Goal: Transaction & Acquisition: Purchase product/service

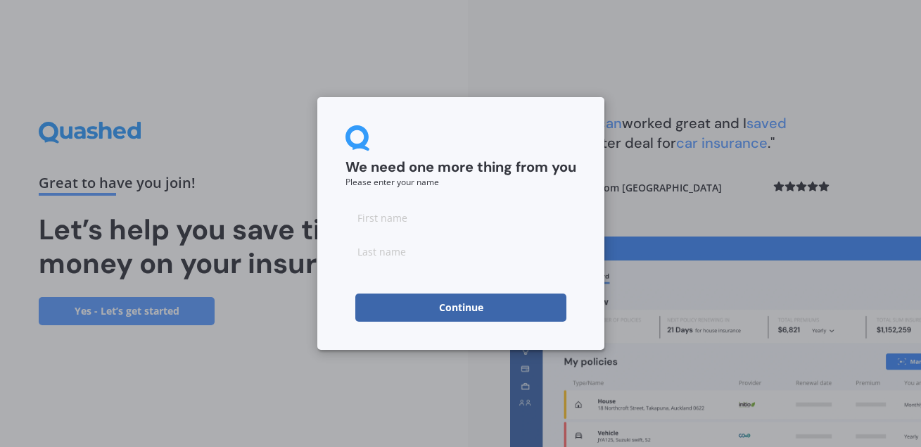
click at [436, 218] on input at bounding box center [460, 217] width 231 height 28
type input "Vic"
type input "Arora"
click at [445, 306] on button "Continue" at bounding box center [460, 307] width 211 height 28
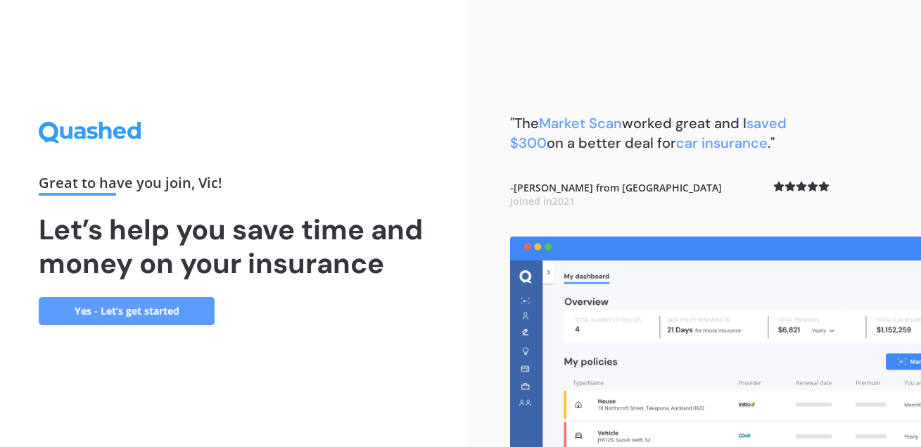
click at [184, 312] on link "Yes - Let’s get started" at bounding box center [127, 311] width 176 height 28
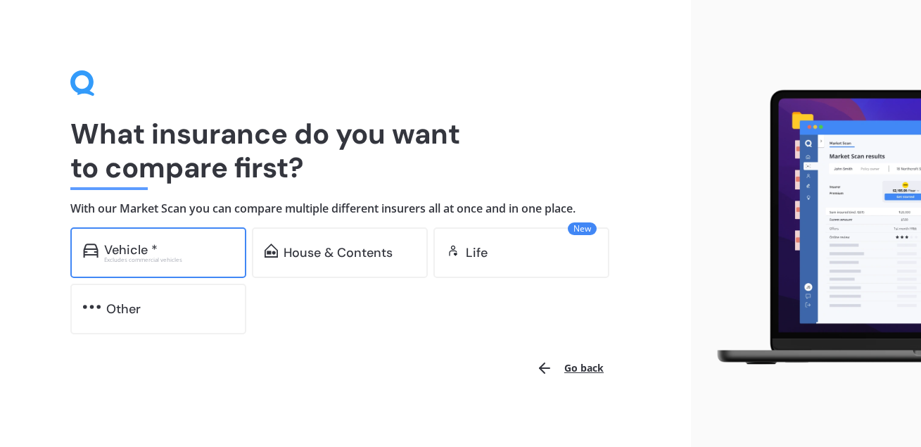
click at [174, 239] on div "Vehicle * Excludes commercial vehicles" at bounding box center [158, 252] width 176 height 51
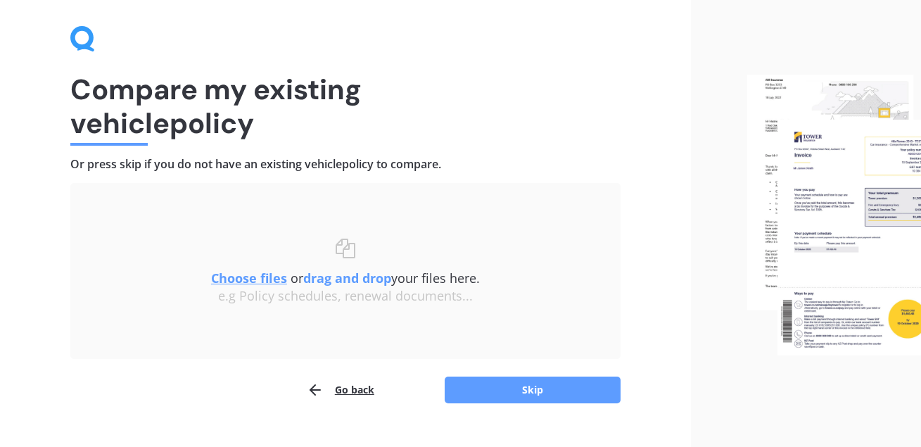
scroll to position [71, 0]
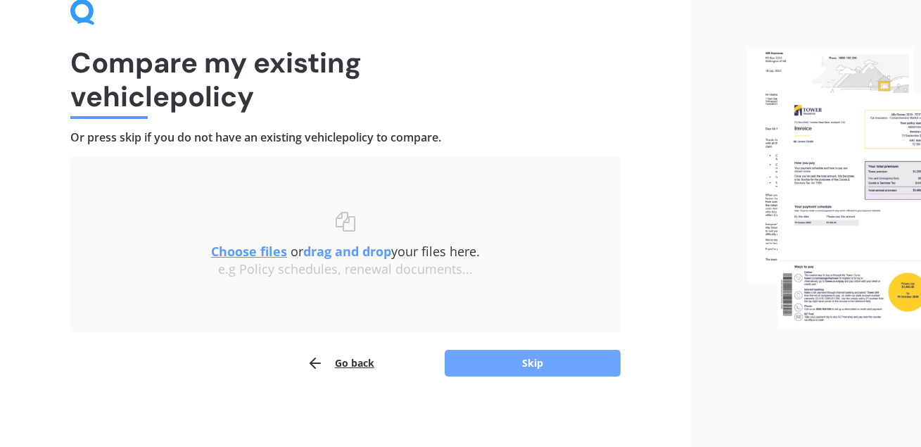
click at [542, 366] on button "Skip" at bounding box center [533, 363] width 176 height 27
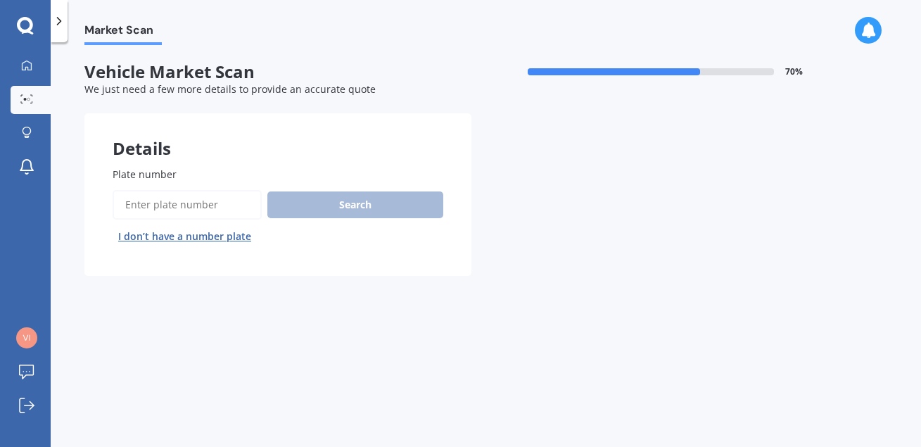
click at [227, 206] on input "Plate number" at bounding box center [187, 205] width 149 height 30
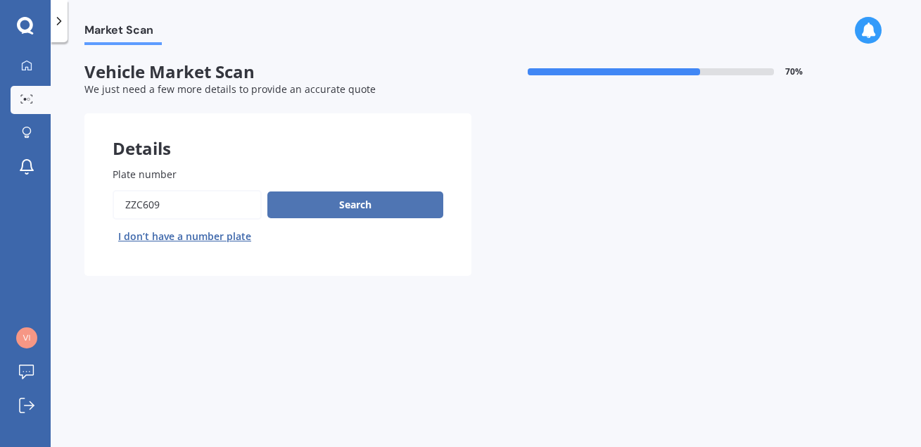
type input "zzc609"
click at [358, 203] on button "Search" at bounding box center [355, 204] width 176 height 27
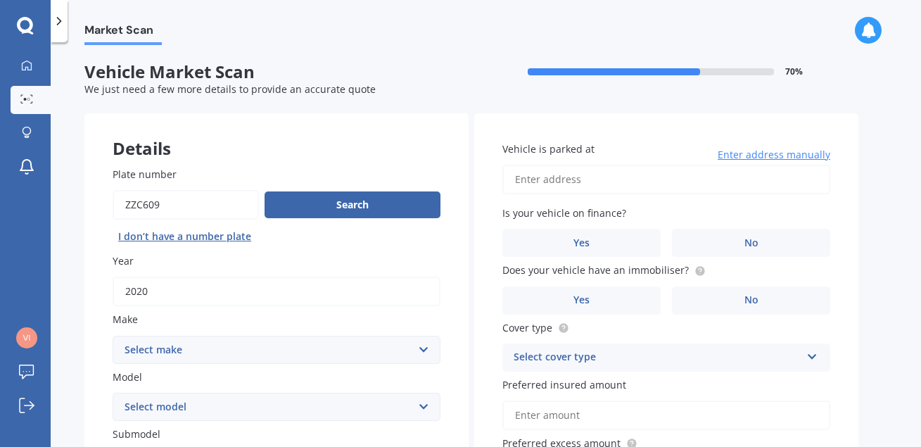
click at [113, 336] on select "Select make AC ALFA ROMEO ASTON MARTIN AUDI AUSTIN BEDFORD Bentley BMW BYD CADI…" at bounding box center [277, 350] width 328 height 28
select select "MERCEDES BENZ"
click option "MERCEDES BENZ" at bounding box center [0, 0] width 0 height 0
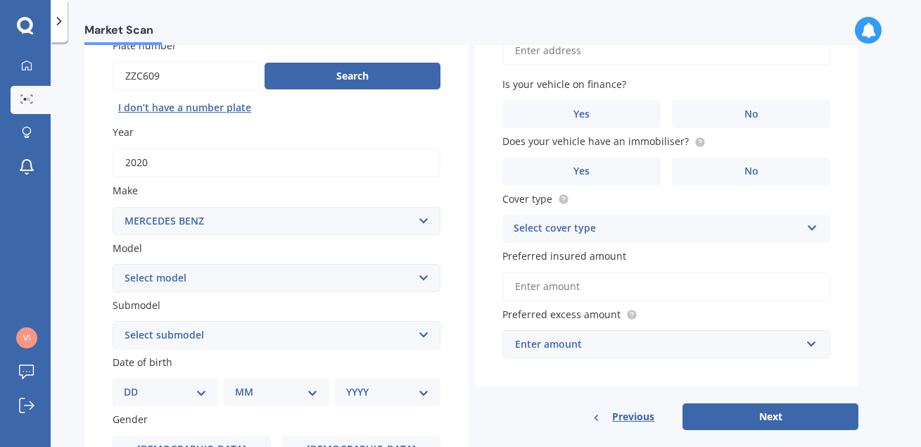
scroll to position [241, 0]
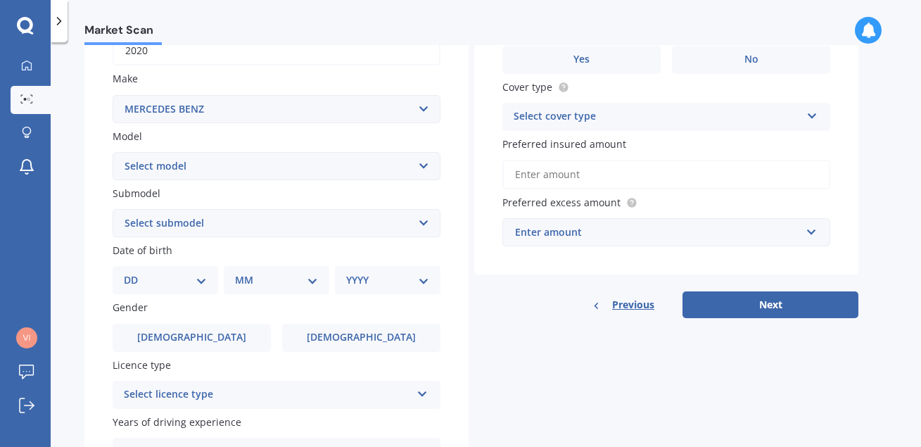
click at [113, 152] on select "Select model 190 200 220 230 240 250 260 280 300 320 350 380 400 420 450 500 55…" at bounding box center [277, 166] width 328 height 28
select select "V-CLASS"
click option "V-Class" at bounding box center [0, 0] width 0 height 0
click at [113, 209] on select "Select submodel V250 D AVANTGARDE" at bounding box center [277, 223] width 328 height 28
select select "V250 D AVANTGARDE"
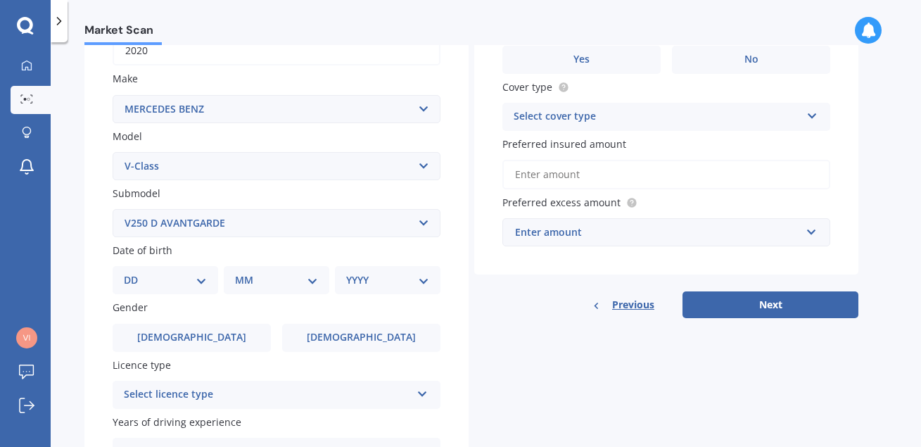
click option "V250 D AVANTGARDE" at bounding box center [0, 0] width 0 height 0
click at [124, 272] on select "DD 01 02 03 04 05 06 07 08 09 10 11 12 13 14 15 16 17 18 19 20 21 22 23 24 25 2…" at bounding box center [165, 279] width 83 height 15
select select "01"
click option "01" at bounding box center [0, 0] width 0 height 0
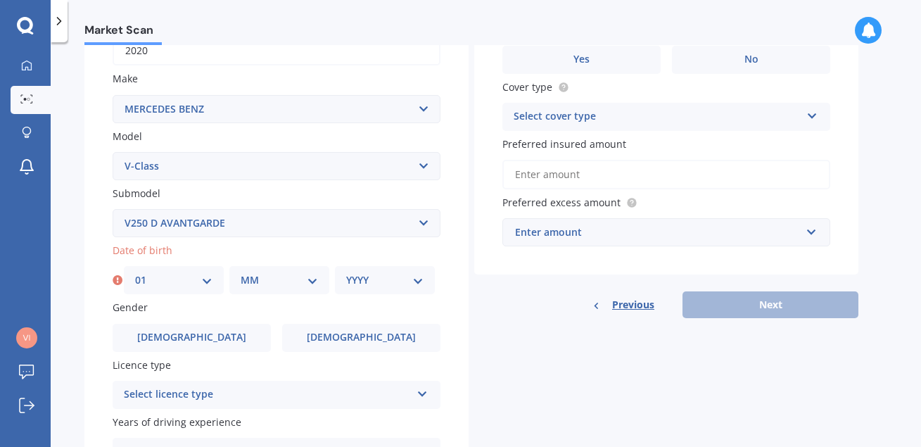
click at [241, 272] on select "MM 01 02 03 04 05 06 07 08 09 10 11 12" at bounding box center [279, 279] width 77 height 15
select select "08"
click option "08" at bounding box center [0, 0] width 0 height 0
click at [346, 272] on select "YYYY 2025 2024 2023 2022 2021 2020 2019 2018 2017 2016 2015 2014 2013 2012 2011…" at bounding box center [384, 279] width 77 height 15
select select "1975"
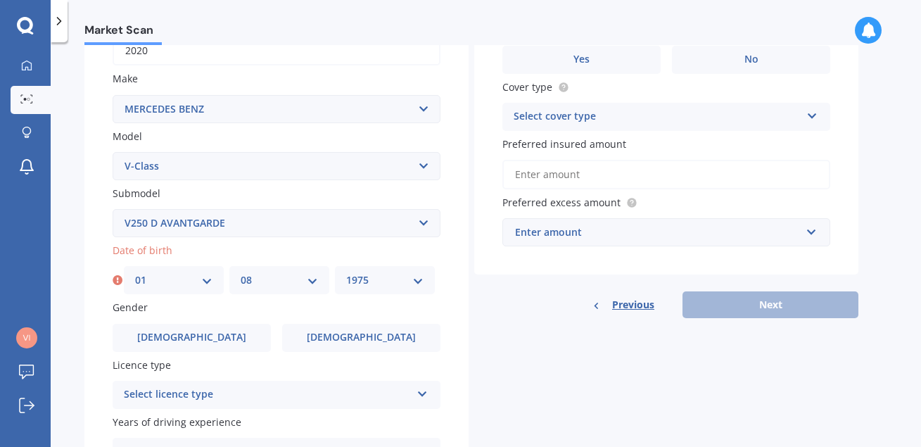
click option "1975" at bounding box center [0, 0] width 0 height 0
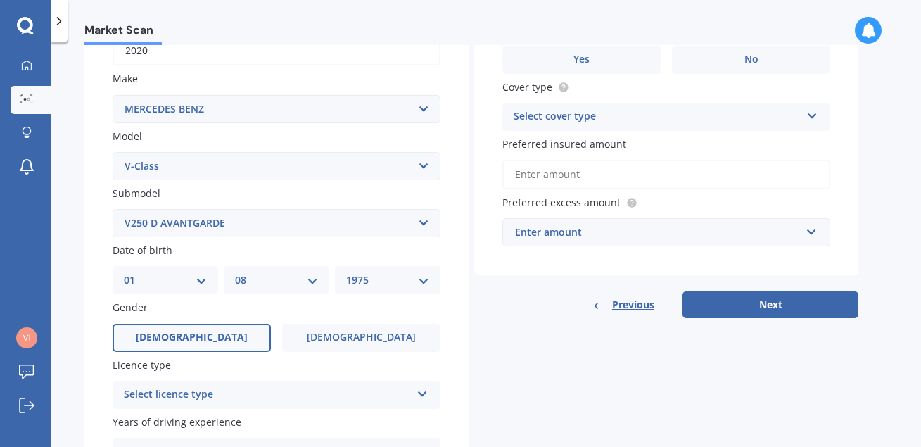
click at [212, 327] on label "[DEMOGRAPHIC_DATA]" at bounding box center [192, 338] width 158 height 28
click at [0, 0] on input "[DEMOGRAPHIC_DATA]" at bounding box center [0, 0] width 0 height 0
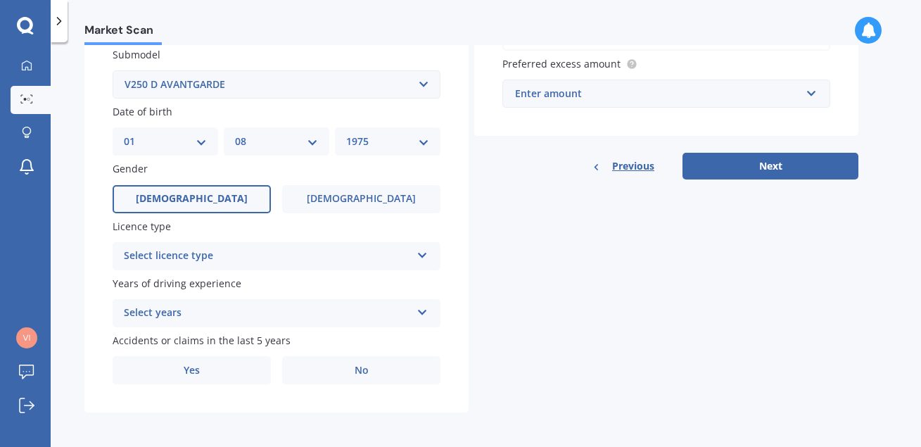
scroll to position [385, 0]
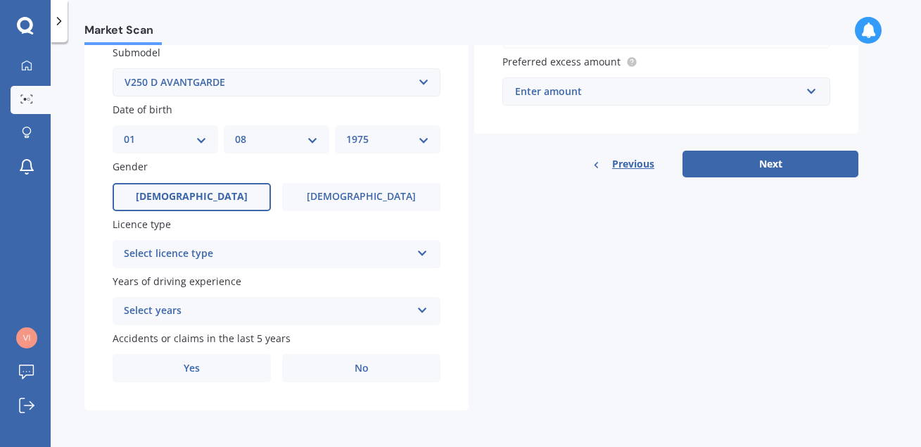
click at [231, 250] on div "Select licence type" at bounding box center [267, 254] width 287 height 17
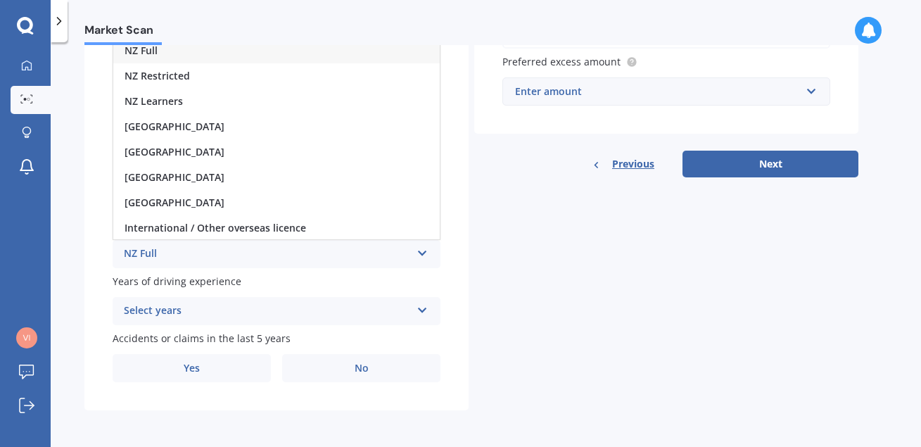
click at [222, 250] on div "NZ Full" at bounding box center [267, 254] width 287 height 17
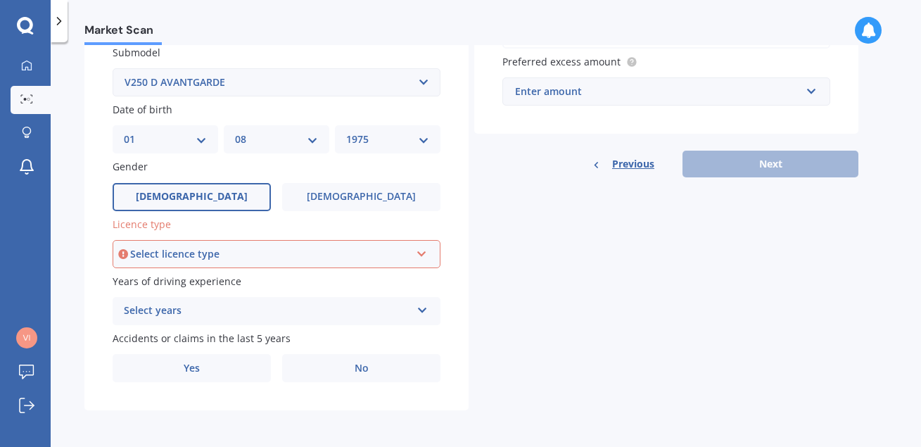
click at [223, 259] on div "Select licence type" at bounding box center [270, 253] width 280 height 15
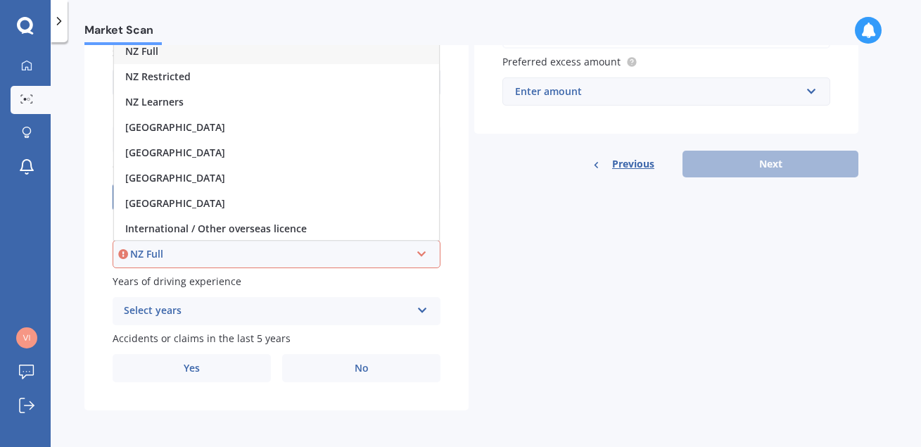
click at [218, 53] on div "NZ Full" at bounding box center [276, 51] width 325 height 25
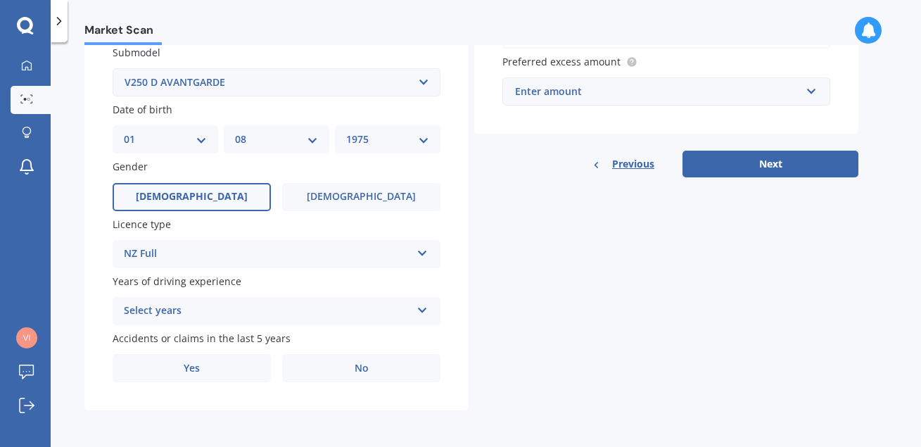
click at [226, 309] on div "Select years" at bounding box center [267, 311] width 287 height 17
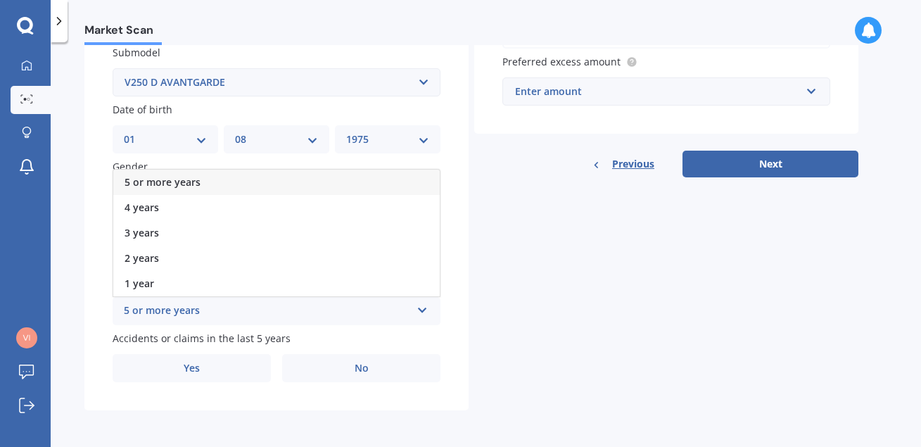
click at [250, 181] on div "5 or more years" at bounding box center [276, 182] width 326 height 25
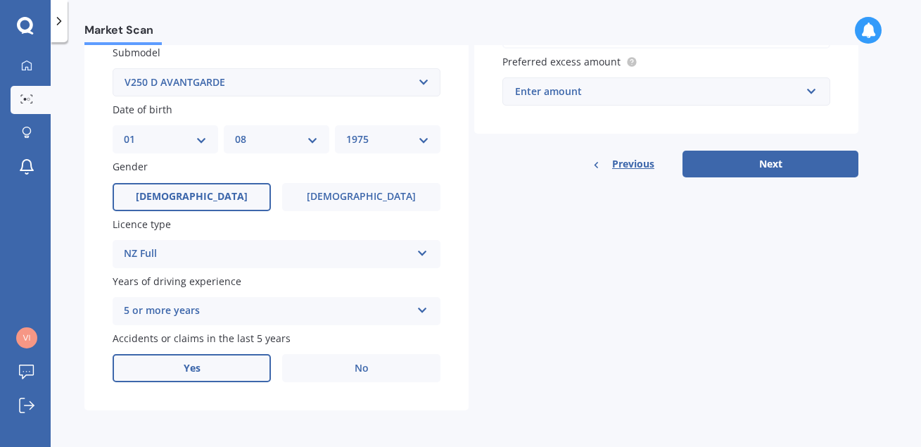
click at [222, 367] on label "Yes" at bounding box center [192, 368] width 158 height 28
click at [0, 0] on input "Yes" at bounding box center [0, 0] width 0 height 0
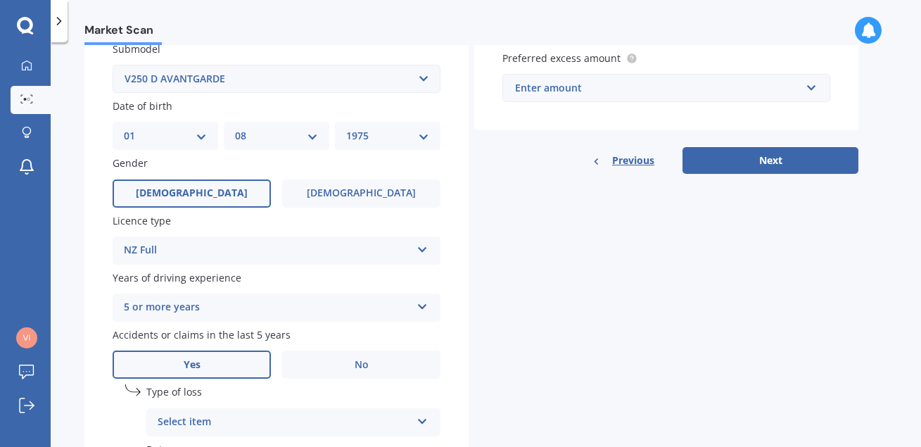
scroll to position [538, 0]
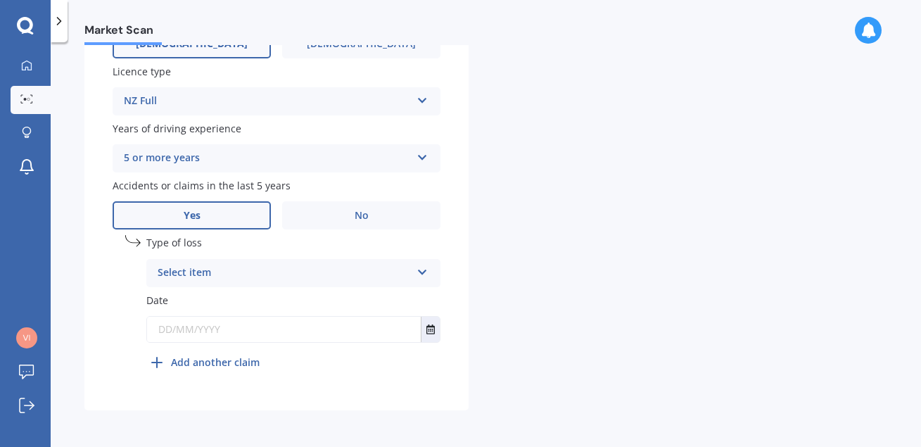
click at [231, 276] on div "Select item" at bounding box center [284, 273] width 253 height 17
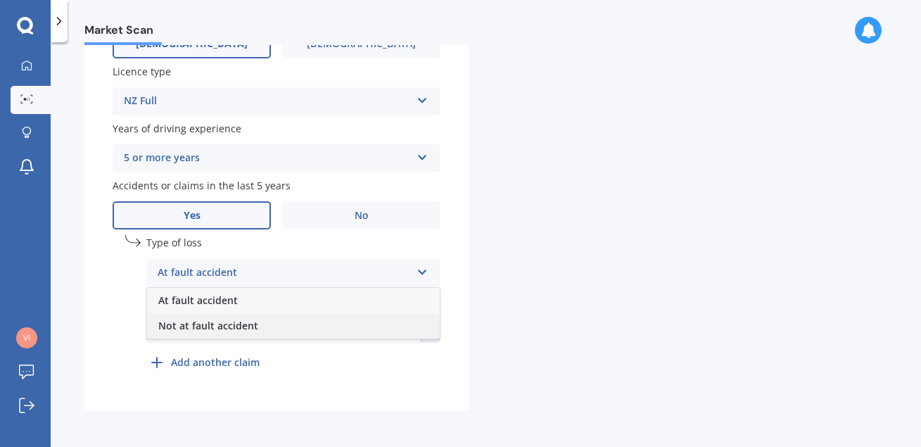
click at [237, 326] on span "Not at fault accident" at bounding box center [208, 325] width 100 height 13
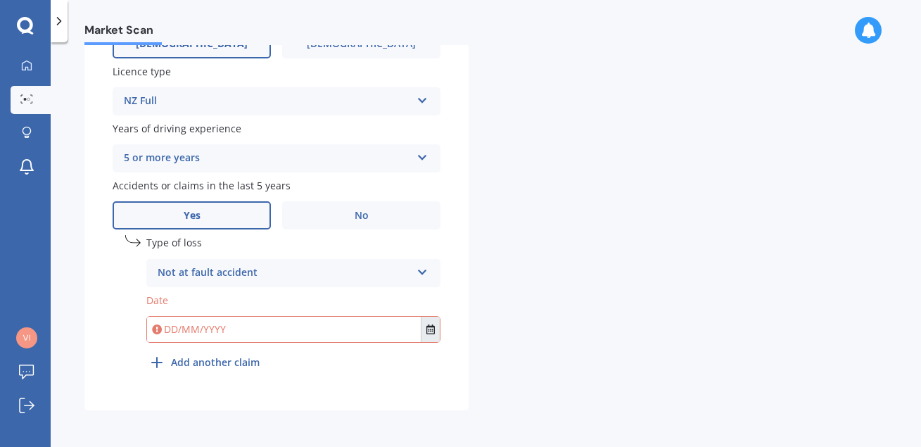
click at [434, 329] on icon "Select date" at bounding box center [430, 329] width 8 height 10
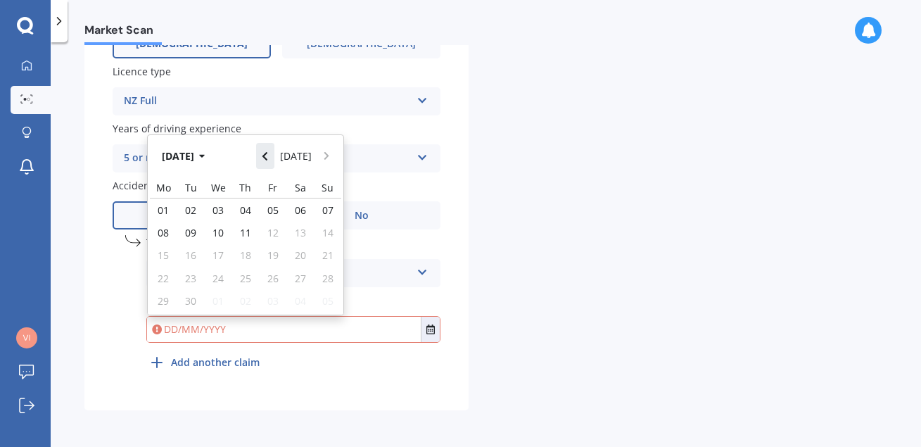
click at [268, 158] on icon "Navigate back" at bounding box center [265, 156] width 6 height 10
click at [267, 155] on icon "Navigate back" at bounding box center [264, 156] width 5 height 8
click at [188, 279] on span "22" at bounding box center [190, 278] width 11 height 13
type input "[DATE]"
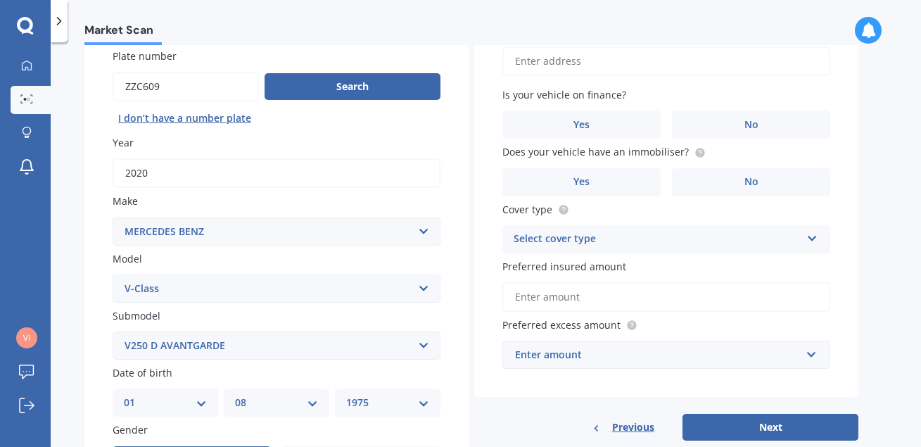
scroll to position [0, 0]
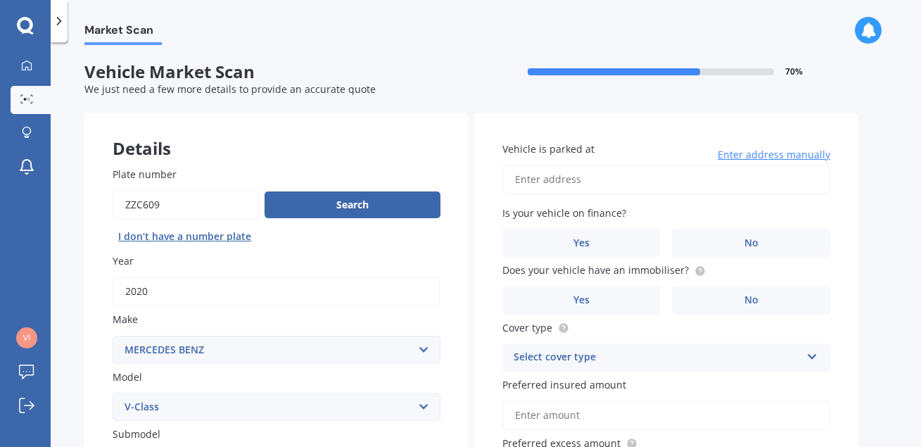
click at [631, 190] on input "Vehicle is parked at" at bounding box center [666, 180] width 328 height 30
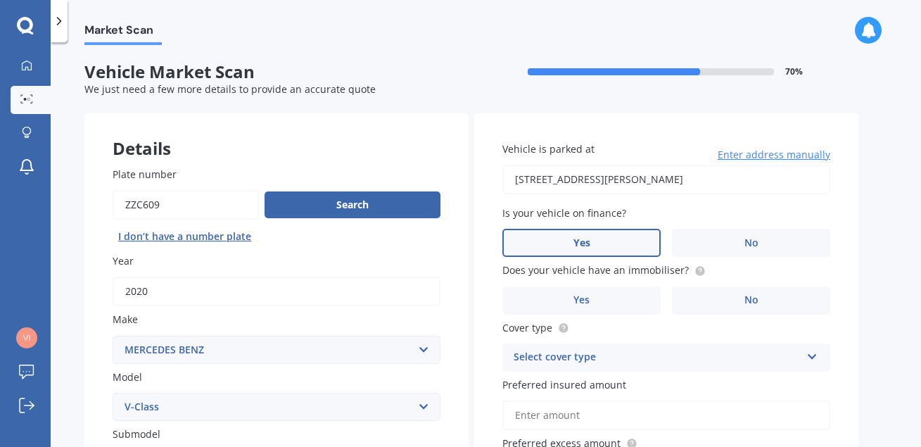
type input "[STREET_ADDRESS][PERSON_NAME] 2019"
click at [596, 248] on label "Yes" at bounding box center [581, 243] width 158 height 28
click at [0, 0] on input "Yes" at bounding box center [0, 0] width 0 height 0
click at [602, 301] on label "Yes" at bounding box center [581, 300] width 158 height 28
click at [0, 0] on input "Yes" at bounding box center [0, 0] width 0 height 0
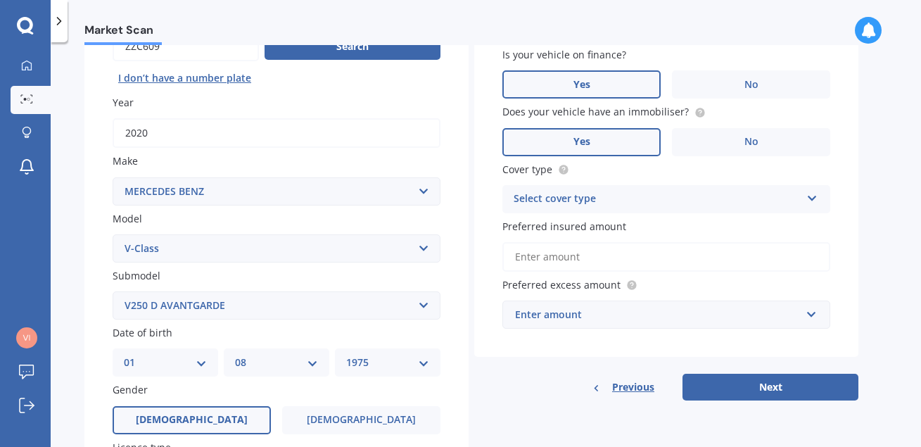
scroll to position [160, 0]
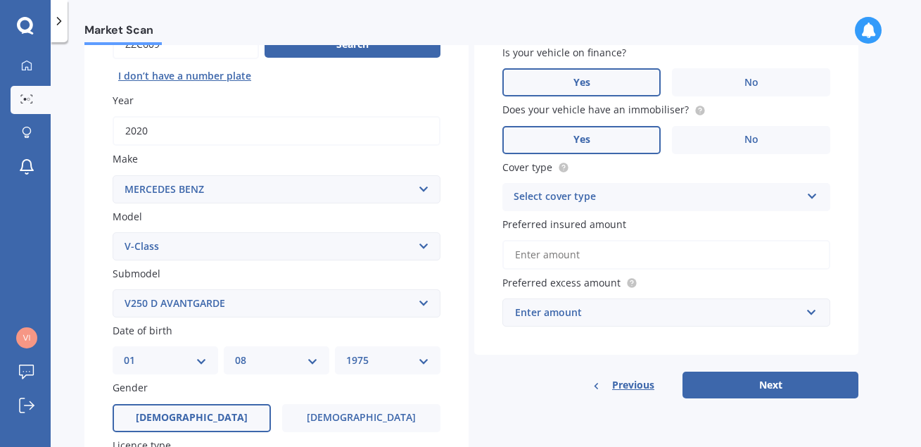
click at [592, 195] on div "Select cover type" at bounding box center [657, 197] width 287 height 17
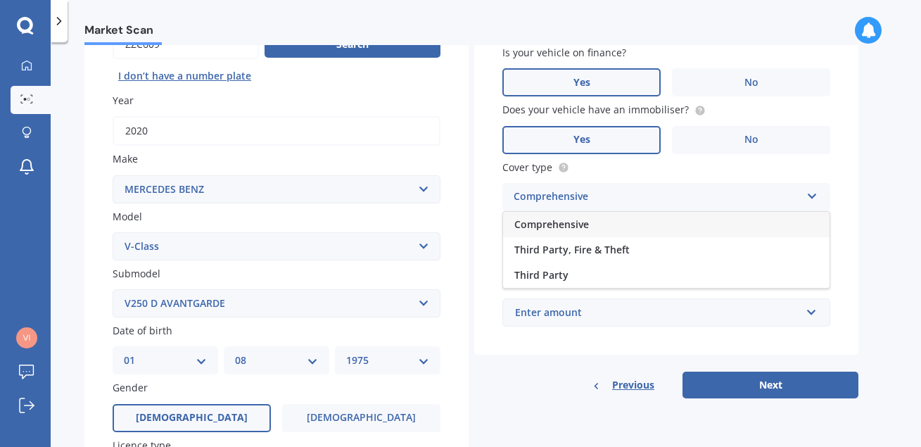
click at [590, 222] on div "Comprehensive" at bounding box center [666, 224] width 326 height 25
click at [591, 261] on input "Preferred insured amount" at bounding box center [666, 255] width 328 height 30
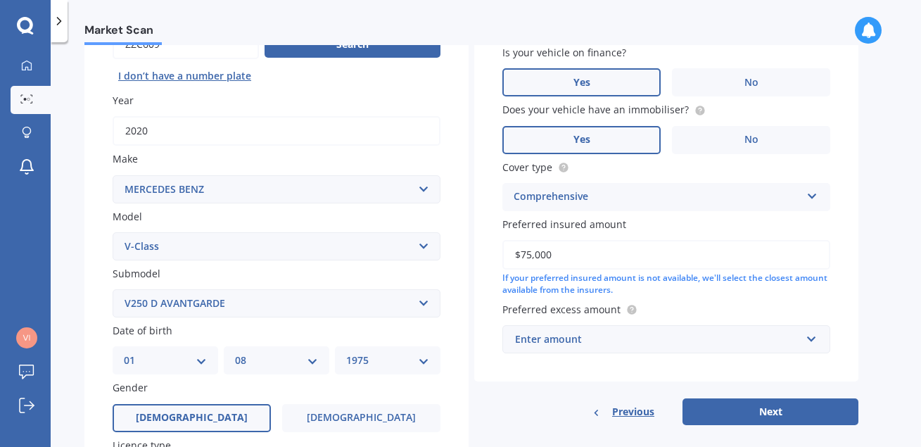
type input "$75,000"
click at [609, 343] on div "Enter amount" at bounding box center [658, 338] width 286 height 15
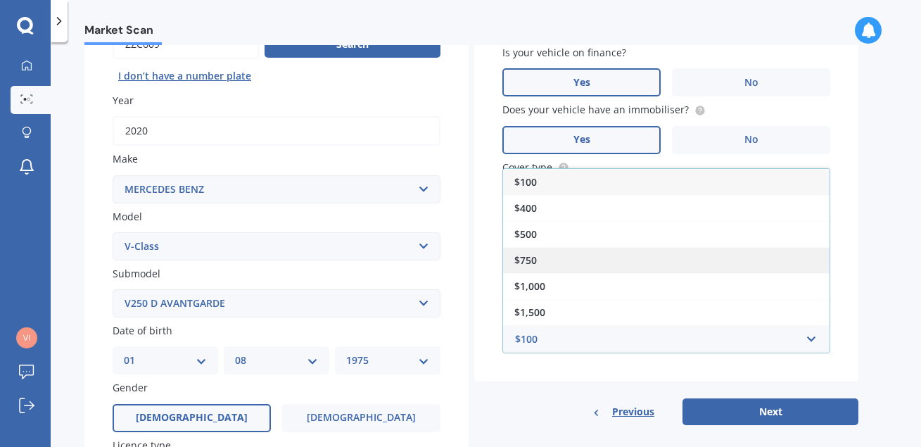
click at [572, 263] on div "$750" at bounding box center [666, 260] width 326 height 26
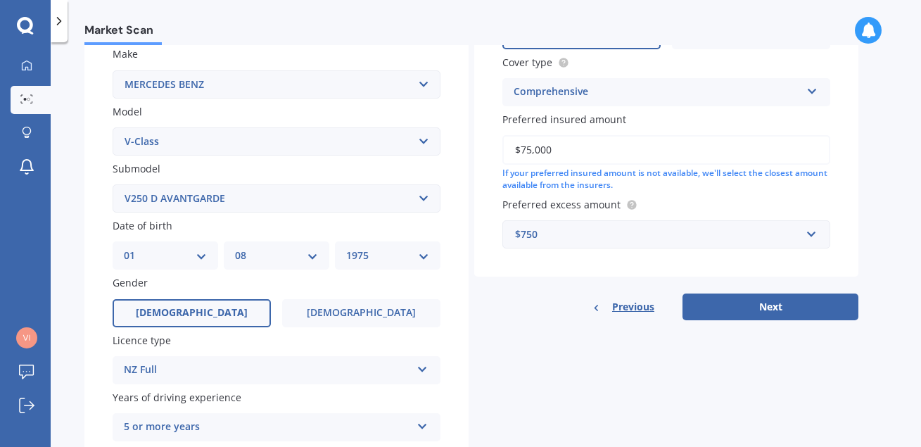
scroll to position [321, 0]
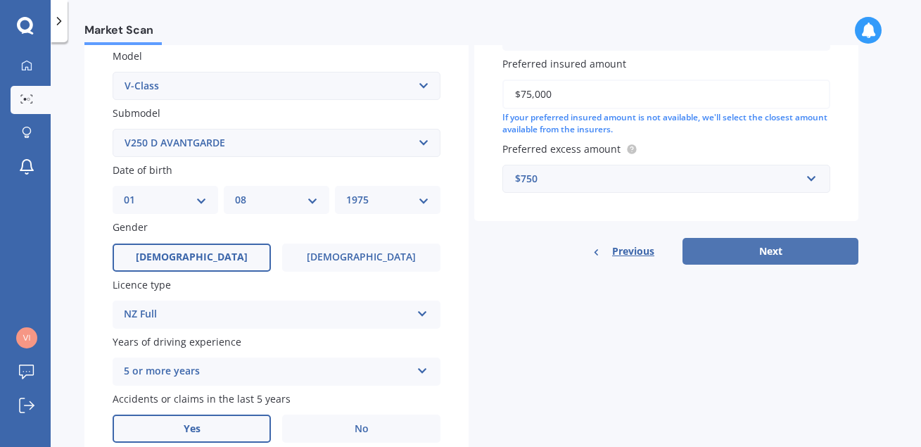
click at [778, 249] on button "Next" at bounding box center [770, 251] width 176 height 27
select select "01"
select select "08"
select select "1975"
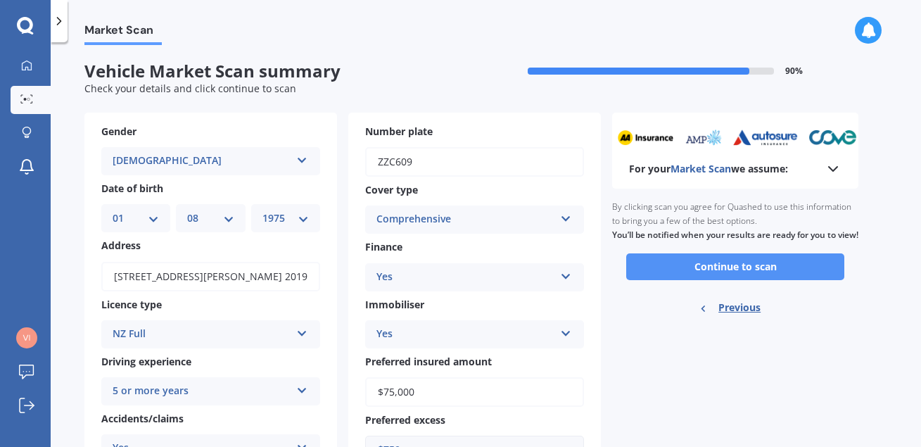
scroll to position [0, 0]
click at [747, 281] on button "Continue to scan" at bounding box center [735, 267] width 218 height 27
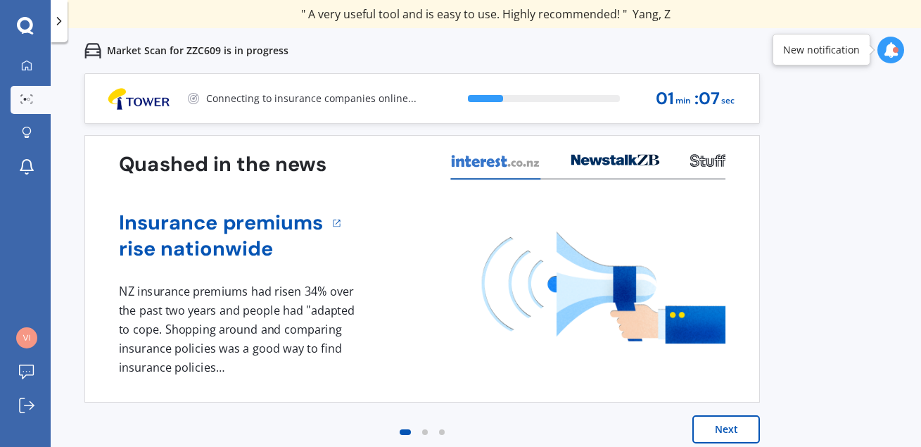
click at [729, 429] on button "Next" at bounding box center [726, 429] width 68 height 28
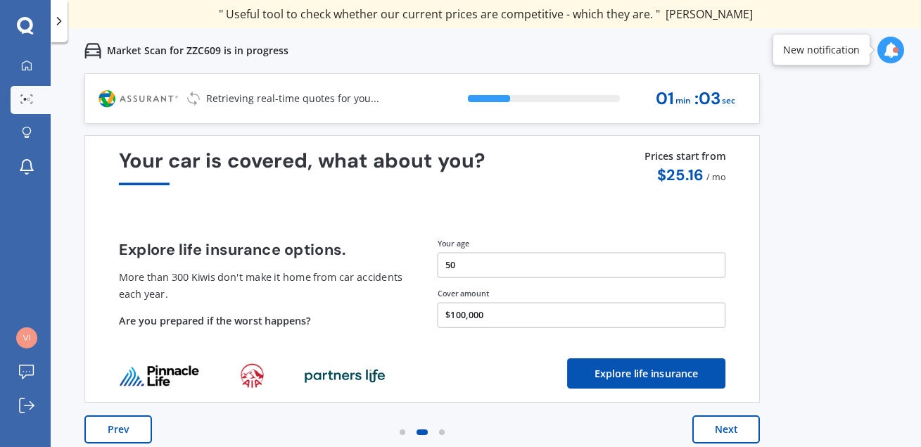
click at [732, 429] on button "Next" at bounding box center [726, 429] width 68 height 28
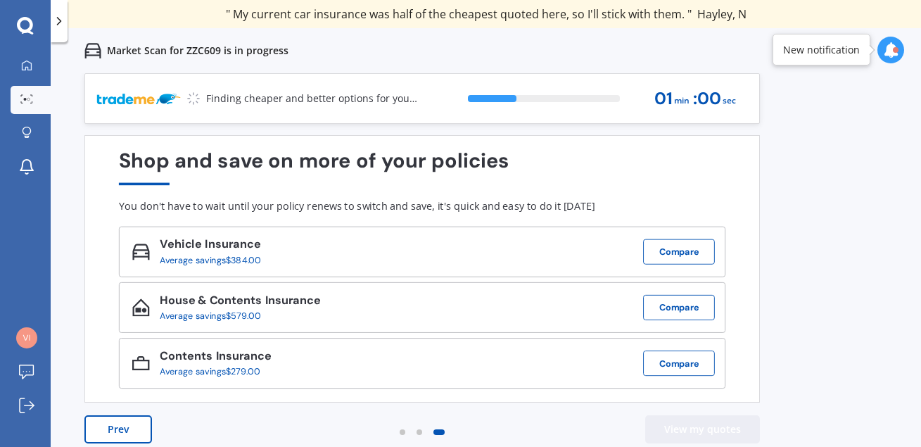
click at [729, 428] on button "View my quotes" at bounding box center [702, 429] width 115 height 28
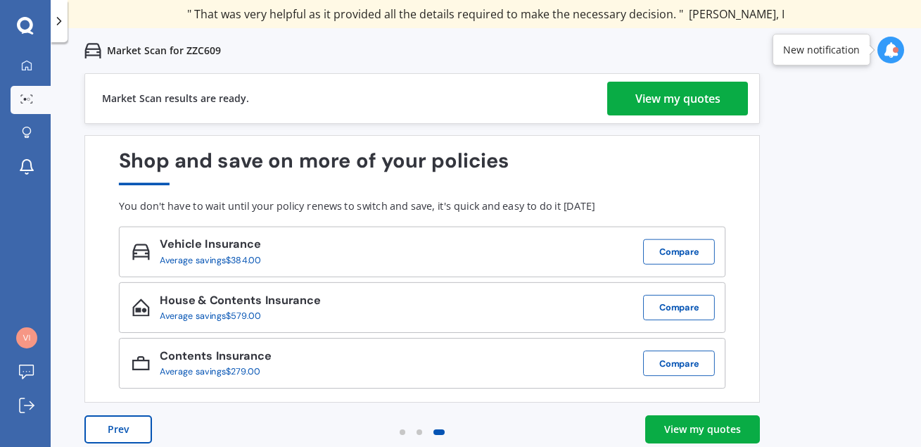
click at [700, 98] on div "View my quotes" at bounding box center [677, 99] width 85 height 34
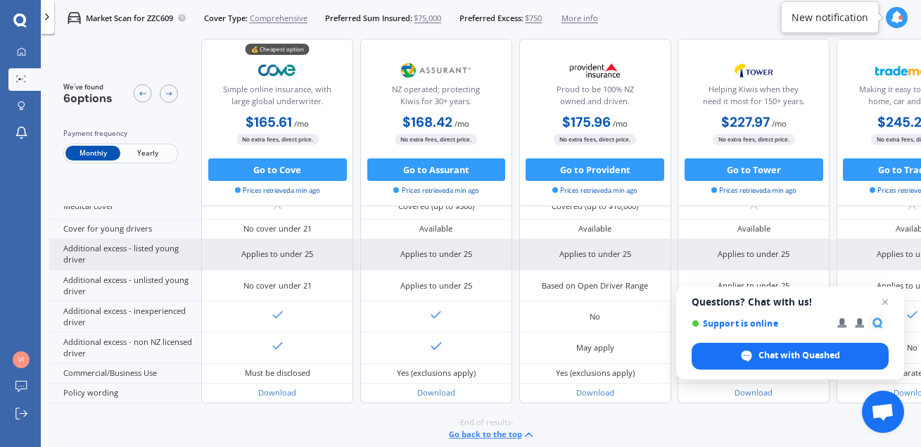
scroll to position [706, 0]
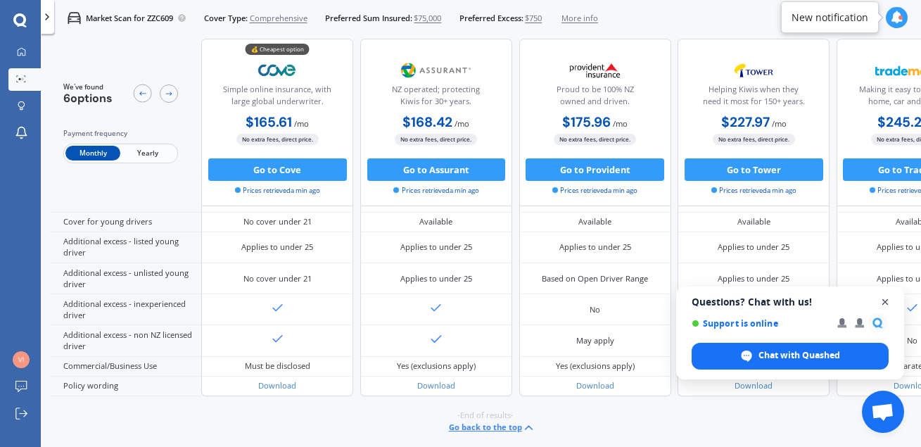
click at [889, 301] on span "Close chat" at bounding box center [886, 302] width 18 height 18
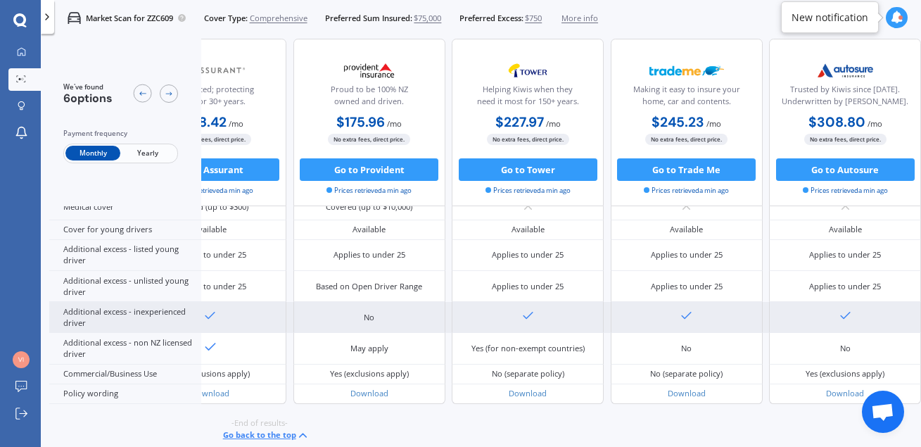
scroll to position [706, 282]
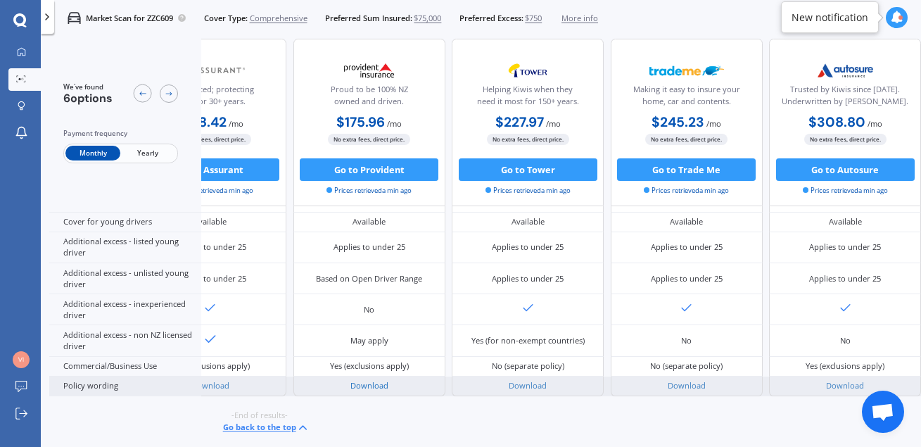
click at [377, 380] on link "Download" at bounding box center [369, 385] width 38 height 11
